Goal: Find specific page/section: Find specific page/section

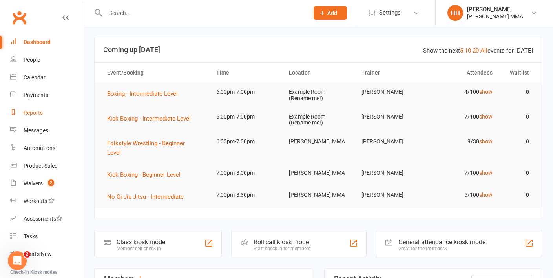
click at [41, 114] on div "Reports" at bounding box center [33, 112] width 19 height 6
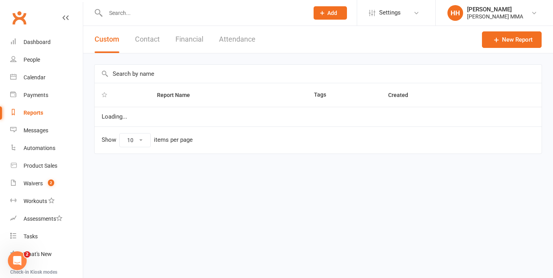
select select "100"
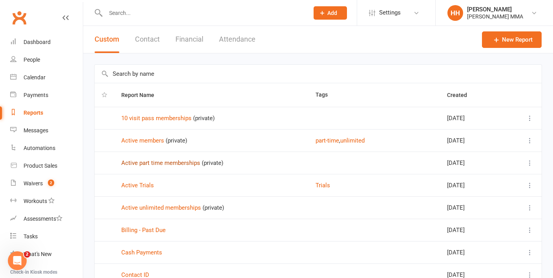
click at [161, 160] on link "Active part time memberships" at bounding box center [160, 162] width 79 height 7
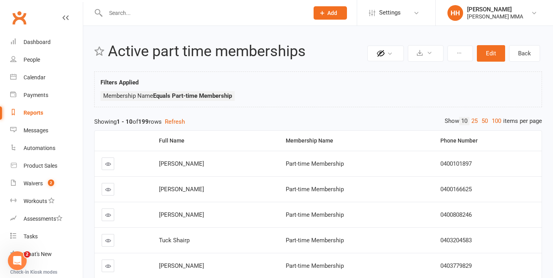
click at [37, 108] on link "Reports" at bounding box center [46, 113] width 73 height 18
select select "100"
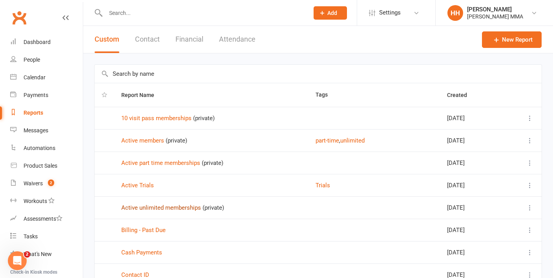
click at [183, 210] on link "Active unlimited memberships" at bounding box center [161, 207] width 80 height 7
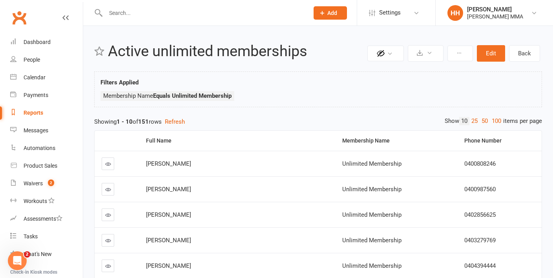
click at [139, 11] on input "text" at bounding box center [203, 12] width 200 height 11
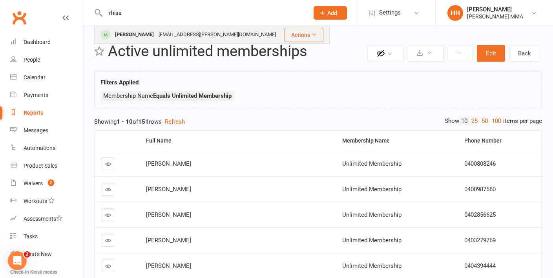
type input "rhiaa"
click at [153, 30] on div "Rhiaan Wheatley" at bounding box center [135, 34] width 44 height 11
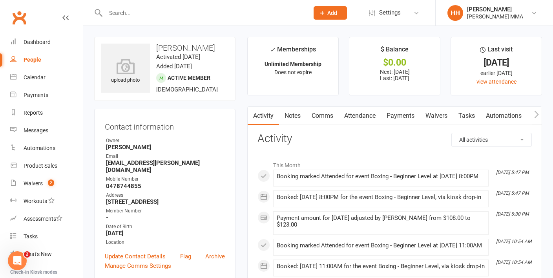
click at [404, 113] on link "Payments" at bounding box center [400, 116] width 39 height 18
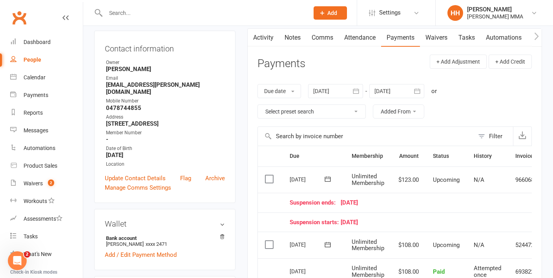
scroll to position [87, 0]
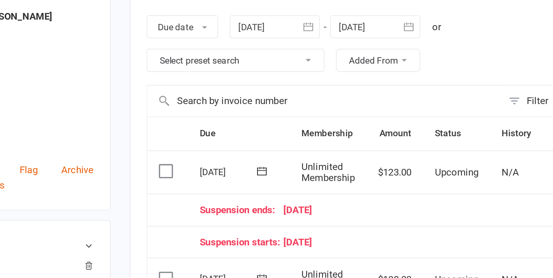
click at [434, 190] on div "Suspension ends: 24 August 25" at bounding box center [414, 193] width 248 height 7
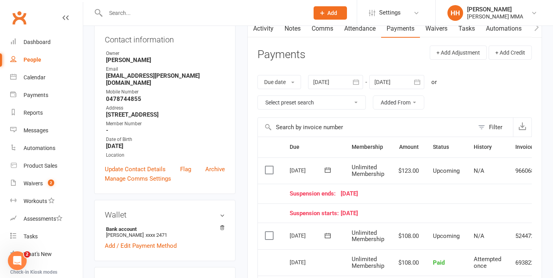
scroll to position [0, 0]
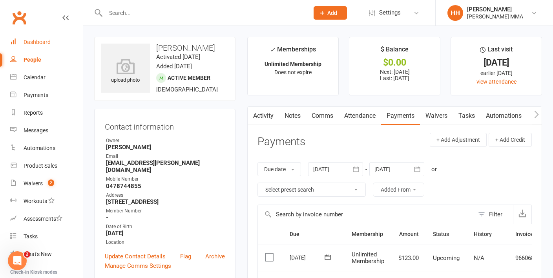
click at [54, 44] on link "Dashboard" at bounding box center [46, 42] width 73 height 18
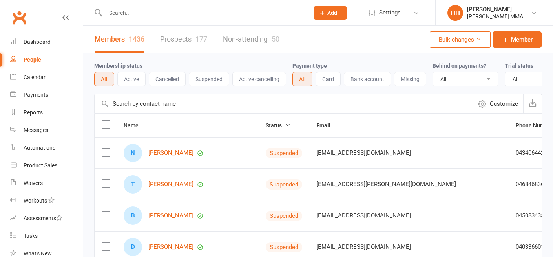
select select "100"
click at [189, 12] on input "text" at bounding box center [203, 12] width 200 height 11
paste input "[PERSON_NAME]"
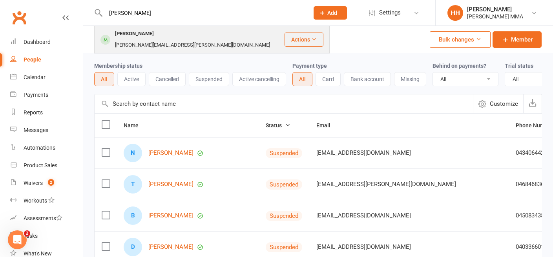
type input "[PERSON_NAME]"
click at [195, 28] on div "[PERSON_NAME] [PERSON_NAME][EMAIL_ADDRESS][PERSON_NAME][DOMAIN_NAME]" at bounding box center [189, 40] width 189 height 26
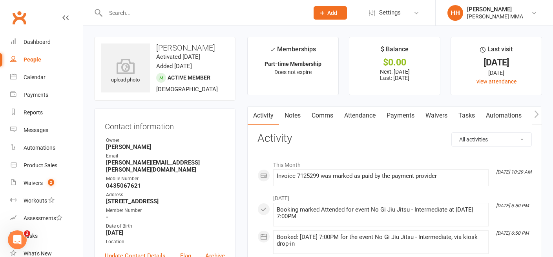
click at [410, 116] on link "Payments" at bounding box center [400, 116] width 39 height 18
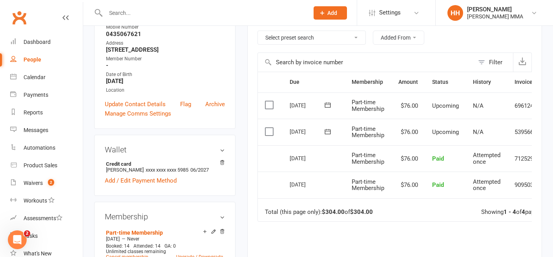
scroll to position [154, 0]
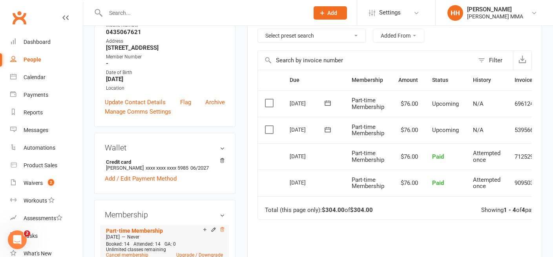
click at [221, 227] on icon at bounding box center [221, 229] width 5 height 5
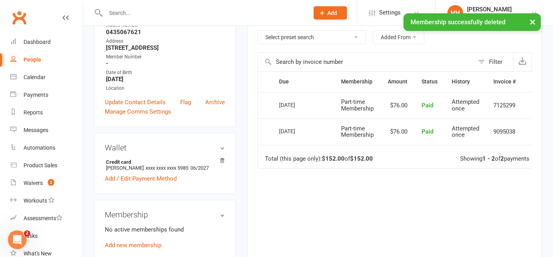
scroll to position [0, 0]
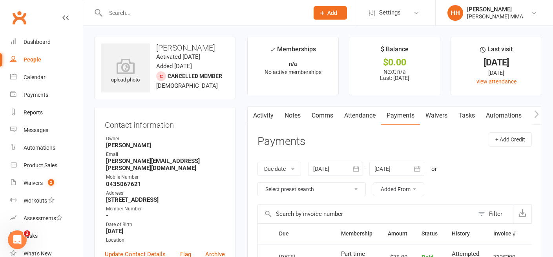
click at [148, 8] on input "text" at bounding box center [203, 12] width 200 height 11
paste input "[PERSON_NAME]"
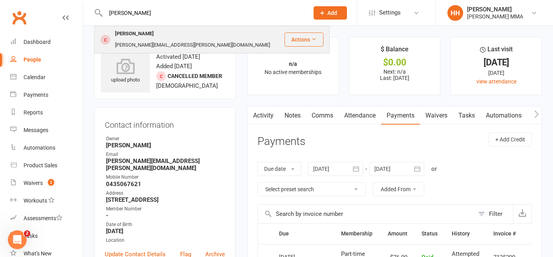
type input "[PERSON_NAME]"
click at [166, 40] on div "[PERSON_NAME][EMAIL_ADDRESS][PERSON_NAME][DOMAIN_NAME]" at bounding box center [193, 45] width 160 height 11
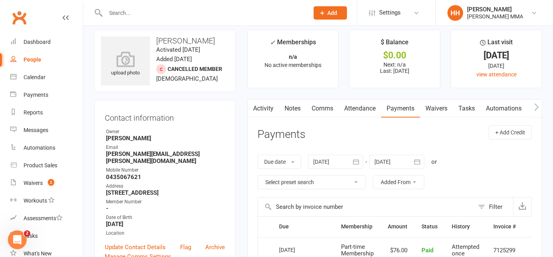
scroll to position [9, 0]
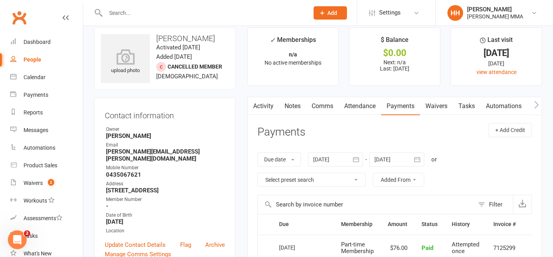
click at [232, 121] on div "Contact information Owner [PERSON_NAME] Email [PERSON_NAME][EMAIL_ADDRESS][PERS…" at bounding box center [164, 184] width 141 height 172
click at [232, 122] on div "Contact information Owner [PERSON_NAME] Email [PERSON_NAME][EMAIL_ADDRESS][PERS…" at bounding box center [164, 184] width 141 height 172
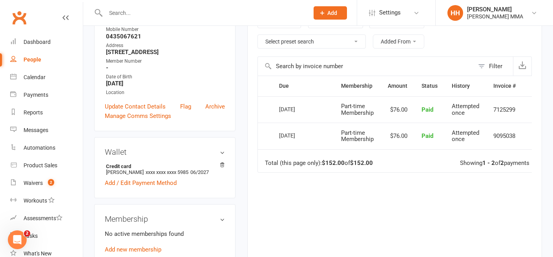
scroll to position [155, 0]
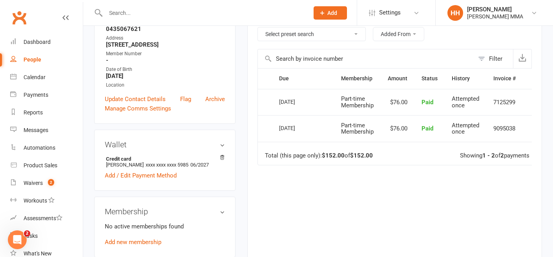
click at [210, 182] on div "Wallet Credit card [PERSON_NAME] xxxx xxxx xxxx 5985 06/2027 Add / Edit Payment…" at bounding box center [164, 160] width 141 height 61
click at [308, 171] on div "Due Contact Membership Amount Status History Invoice # Select this [DATE] [PERS…" at bounding box center [394, 167] width 274 height 199
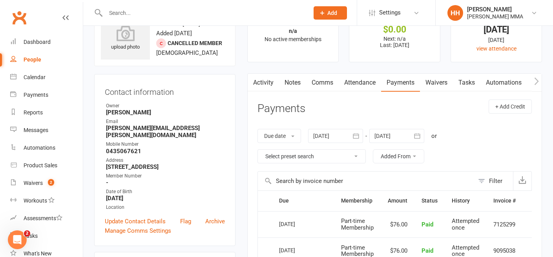
scroll to position [0, 0]
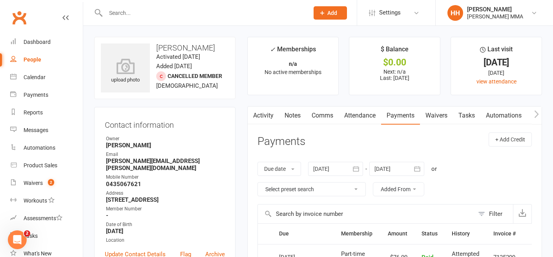
click at [38, 57] on div "People" at bounding box center [33, 60] width 18 height 6
select select "100"
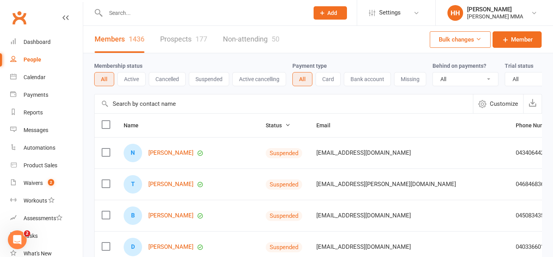
click at [170, 15] on input "text" at bounding box center [203, 12] width 200 height 11
paste input "[PERSON_NAME]"
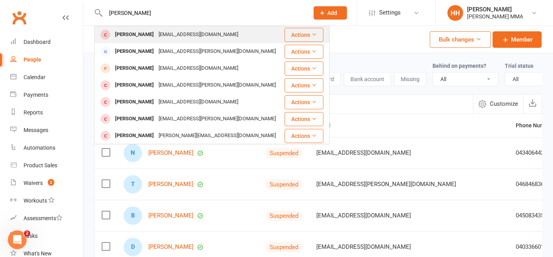
type input "[PERSON_NAME]"
click at [171, 36] on div "[EMAIL_ADDRESS][DOMAIN_NAME]" at bounding box center [198, 34] width 84 height 11
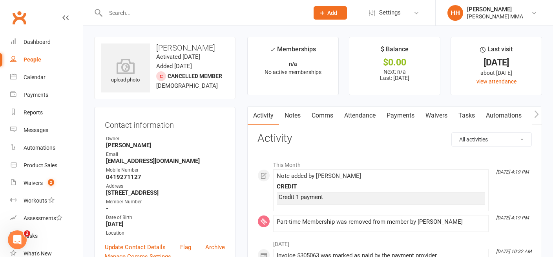
click at [34, 58] on div "People" at bounding box center [33, 60] width 18 height 6
select select "100"
